Goal: Information Seeking & Learning: Learn about a topic

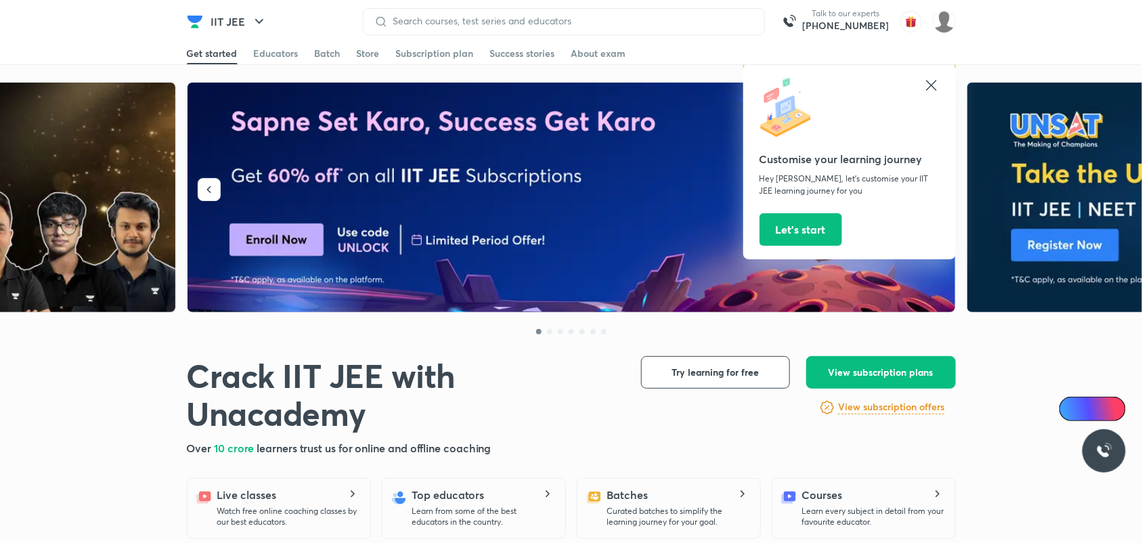
drag, startPoint x: 934, startPoint y: 80, endPoint x: 936, endPoint y: 61, distance: 19.1
click at [932, 80] on icon at bounding box center [931, 85] width 16 height 16
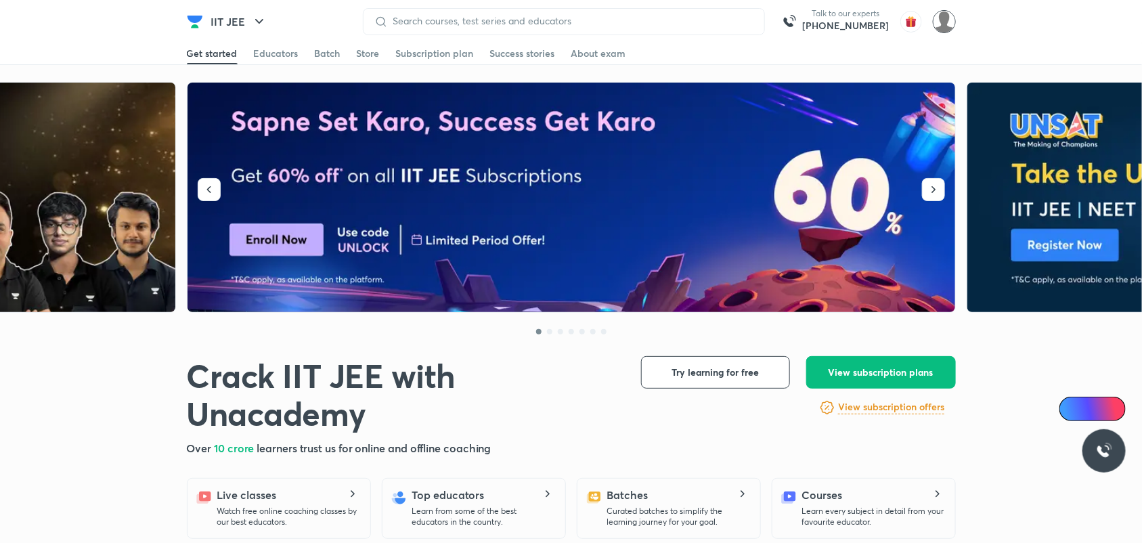
click at [935, 28] on img at bounding box center [943, 21] width 23 height 23
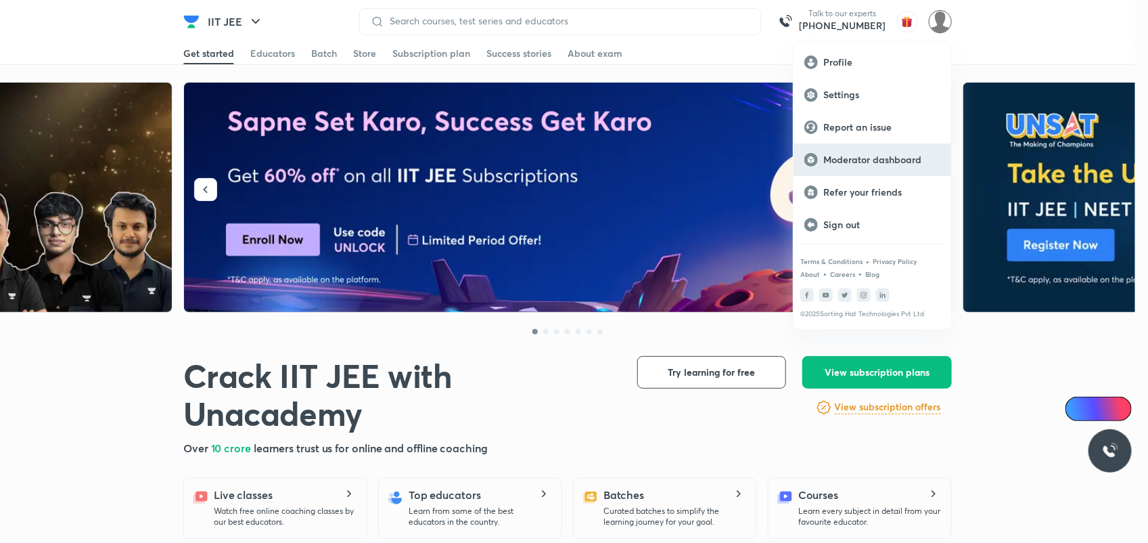
click at [928, 156] on p "Moderator dashboard" at bounding box center [882, 160] width 117 height 12
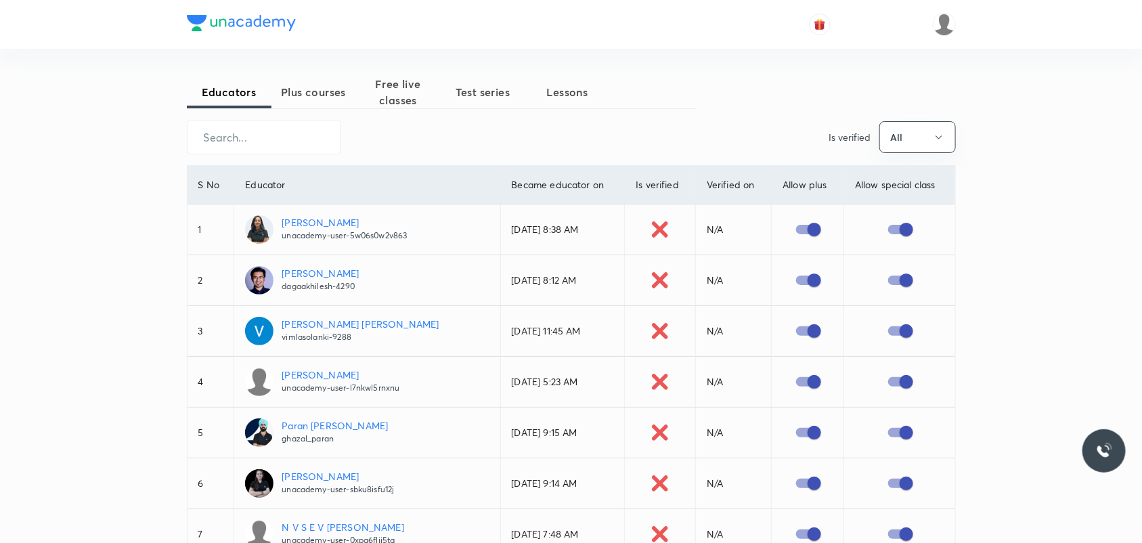
click at [310, 96] on span "Plus courses" at bounding box center [313, 92] width 85 height 16
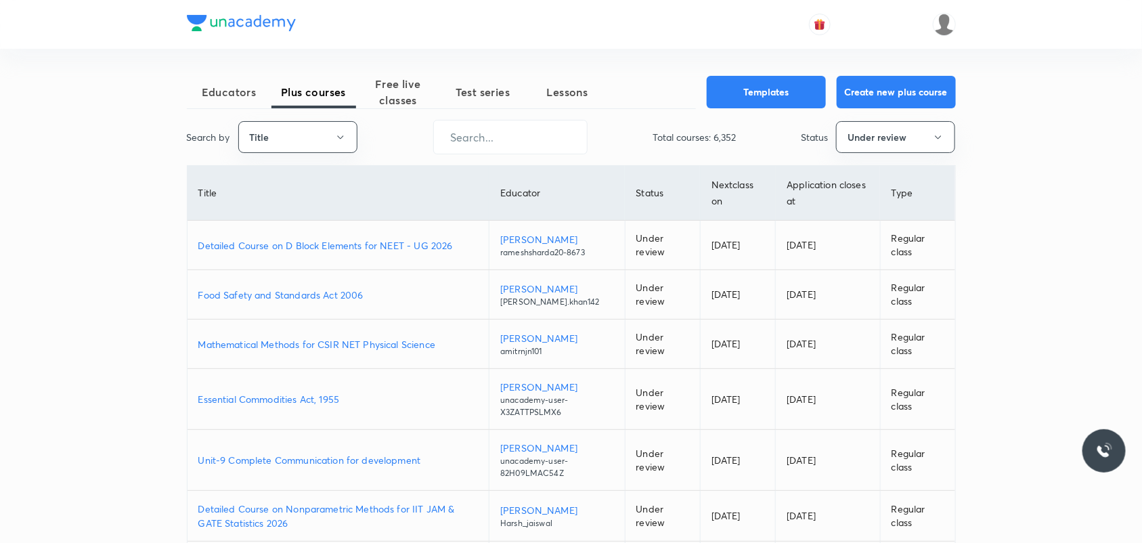
click at [299, 248] on p "Detailed Course on D Block Elements for NEET - UG 2026" at bounding box center [338, 245] width 280 height 14
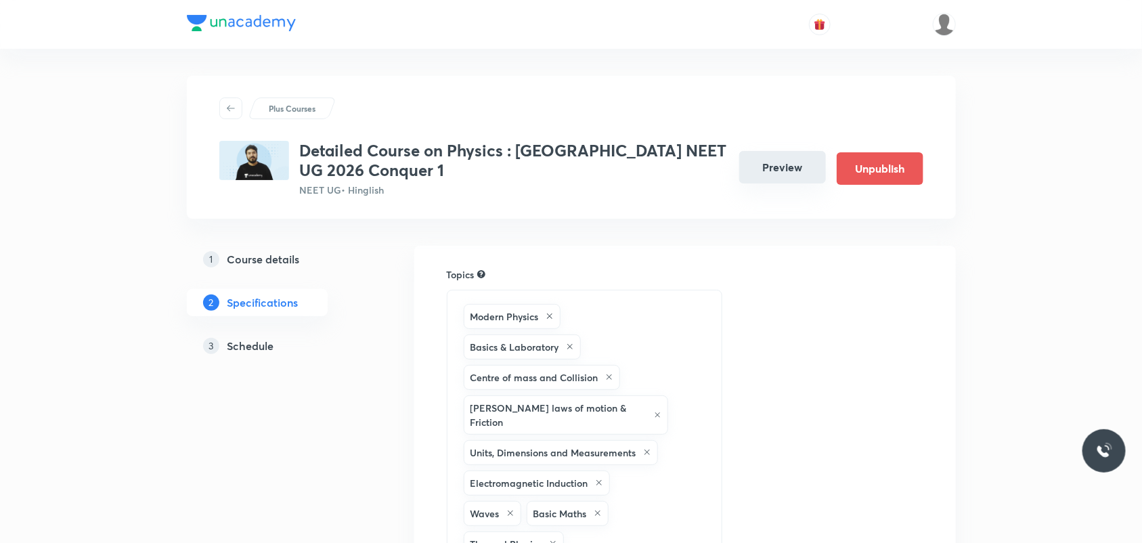
click at [759, 177] on button "Preview" at bounding box center [782, 167] width 87 height 32
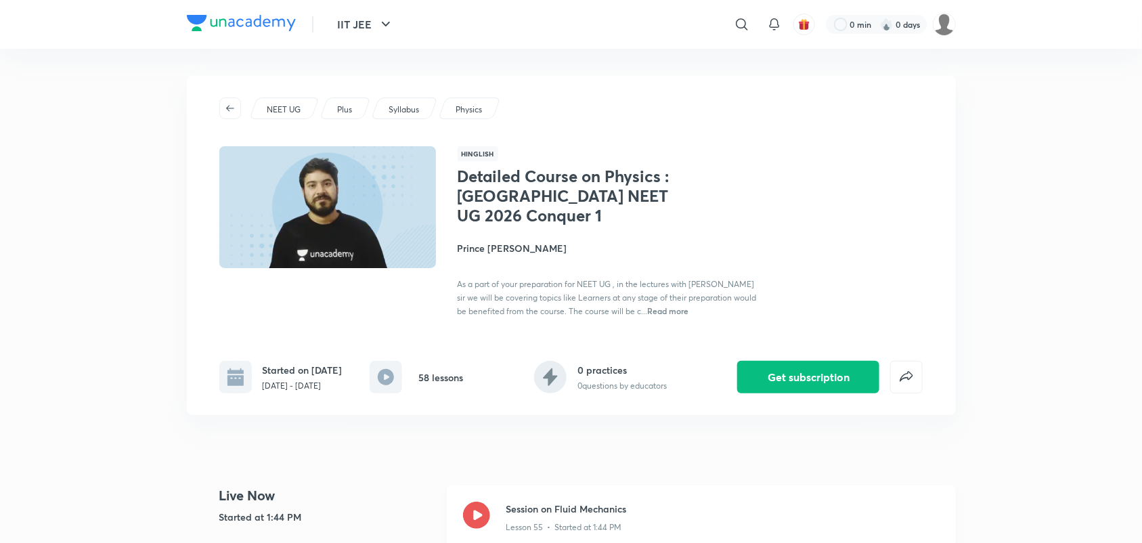
click at [476, 513] on icon at bounding box center [476, 514] width 27 height 27
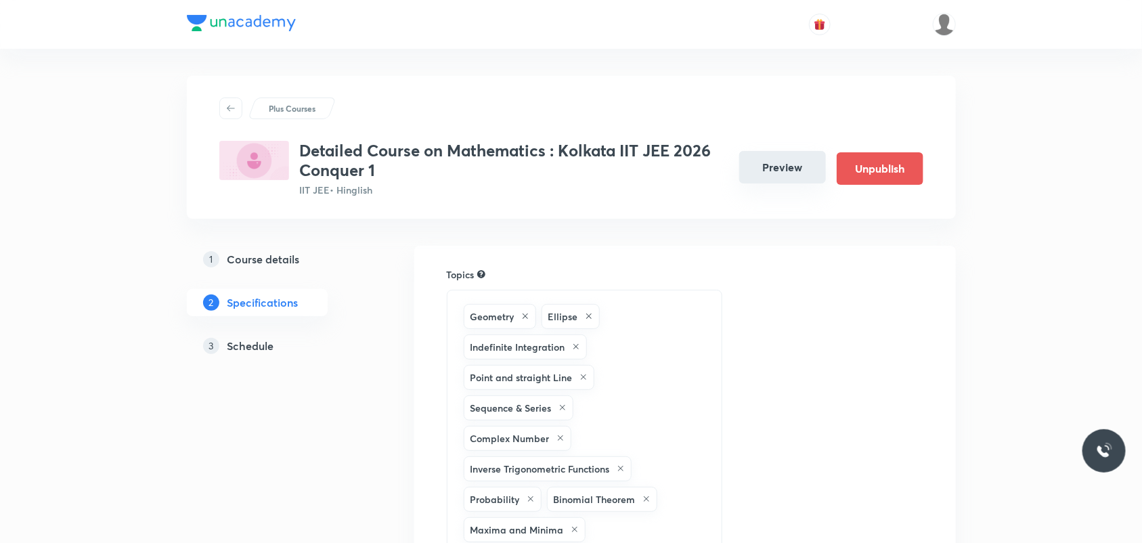
click at [746, 180] on button "Preview" at bounding box center [782, 167] width 87 height 32
click at [766, 171] on button "Preview" at bounding box center [782, 167] width 87 height 32
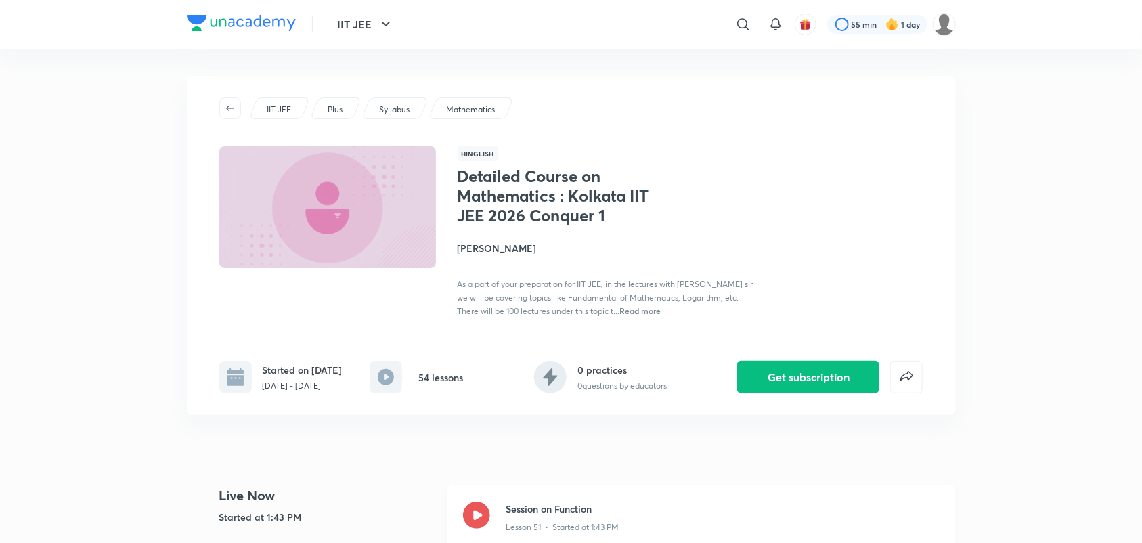
click at [479, 524] on icon at bounding box center [476, 514] width 27 height 27
